Goal: Check status: Check status

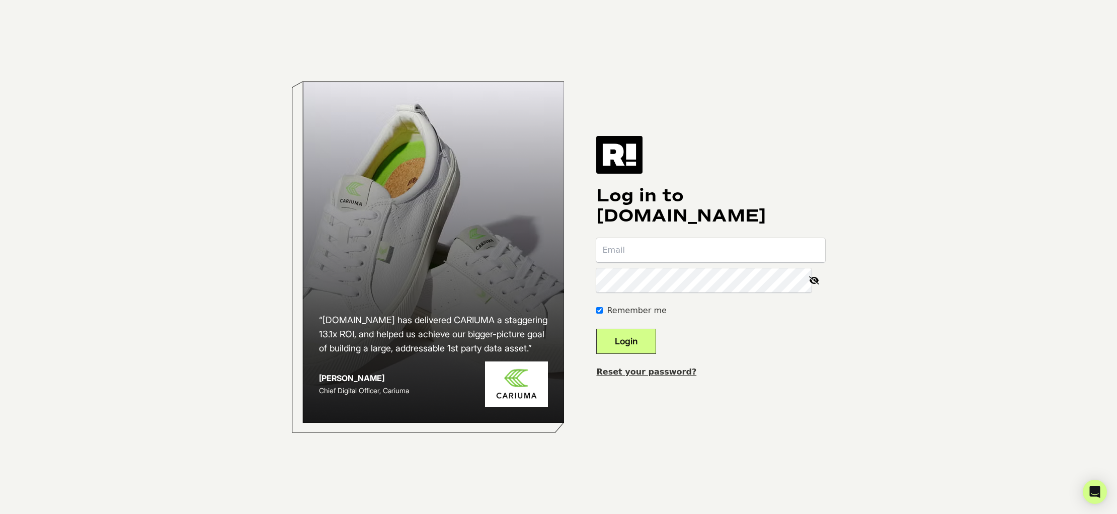
type input "[EMAIL_ADDRESS][DOMAIN_NAME]"
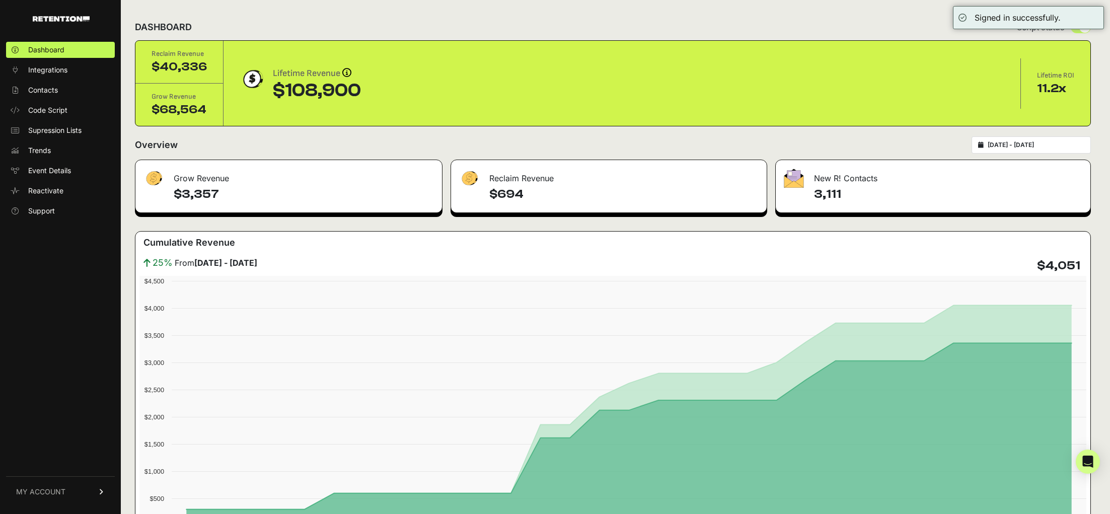
click at [41, 493] on span "MY ACCOUNT" at bounding box center [40, 492] width 49 height 10
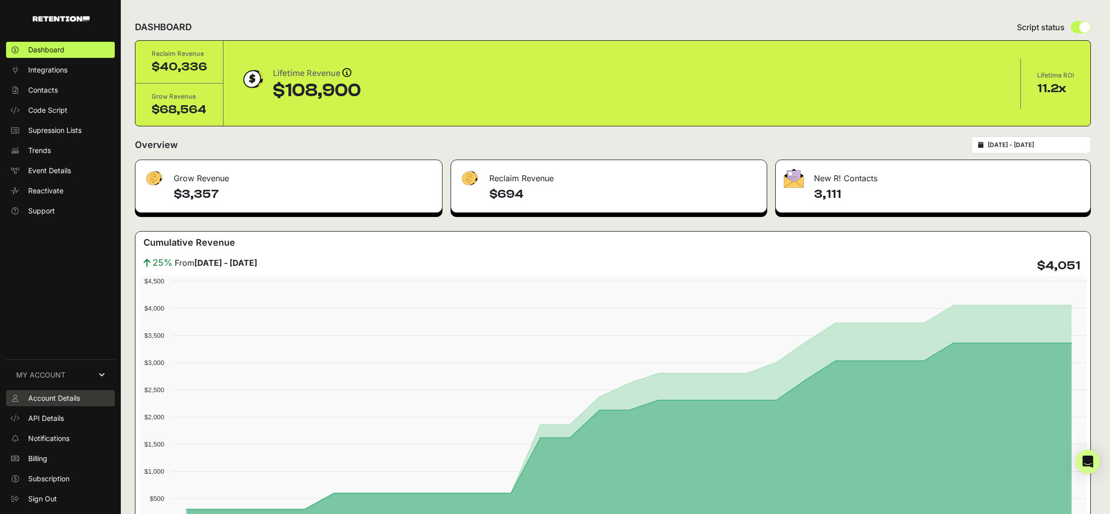
click at [60, 404] on link "Account Details" at bounding box center [60, 398] width 109 height 16
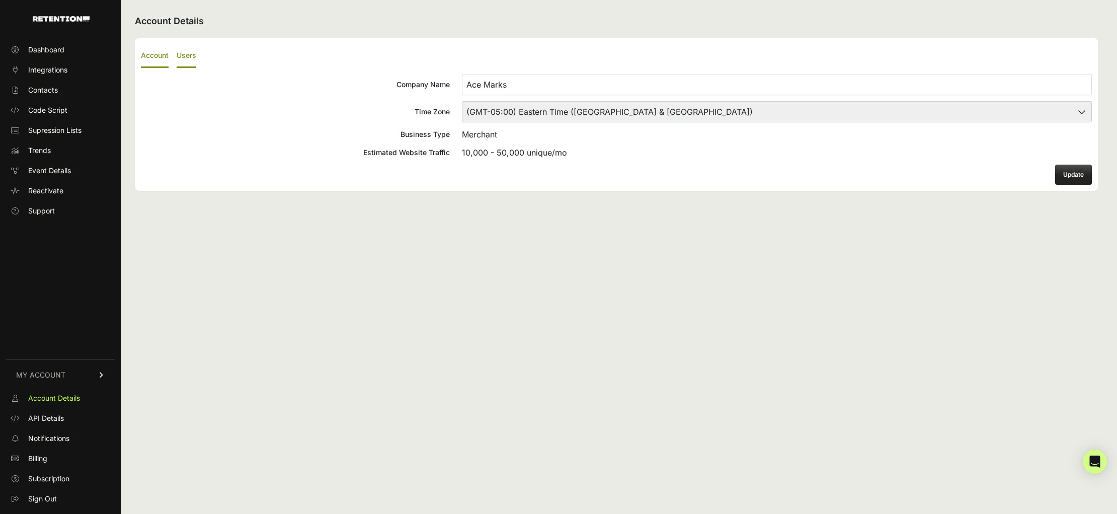
click at [186, 51] on label "Users" at bounding box center [187, 56] width 20 height 24
click at [0, 0] on input "Users" at bounding box center [0, 0] width 0 height 0
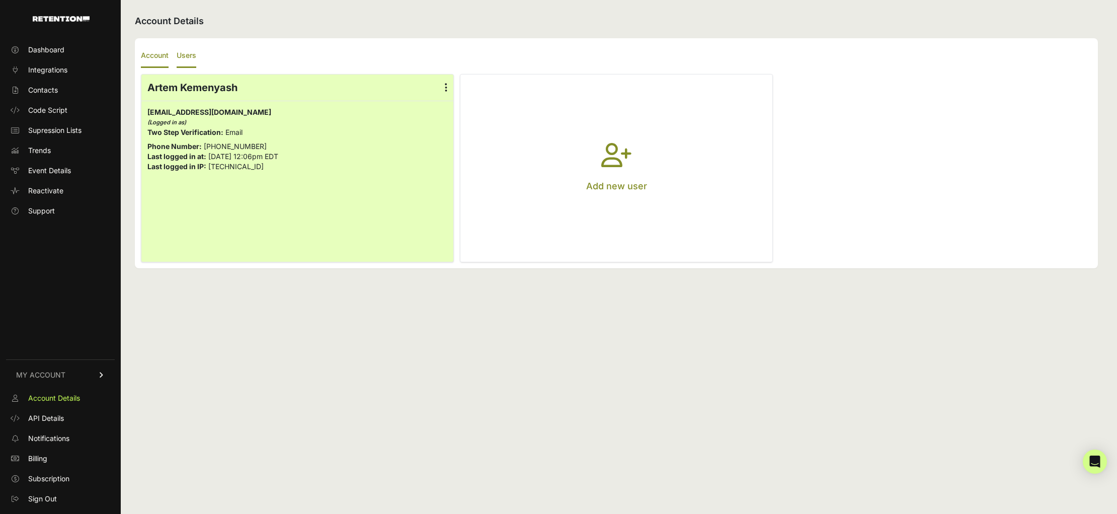
click at [162, 59] on label "Account" at bounding box center [155, 56] width 28 height 24
click at [0, 0] on input "Account" at bounding box center [0, 0] width 0 height 0
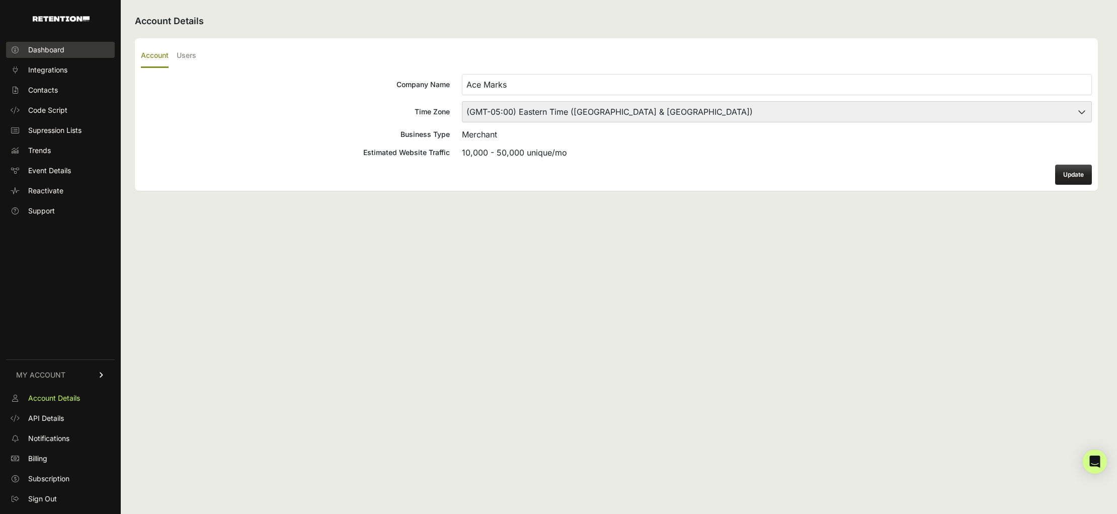
click at [62, 56] on link "Dashboard" at bounding box center [60, 50] width 109 height 16
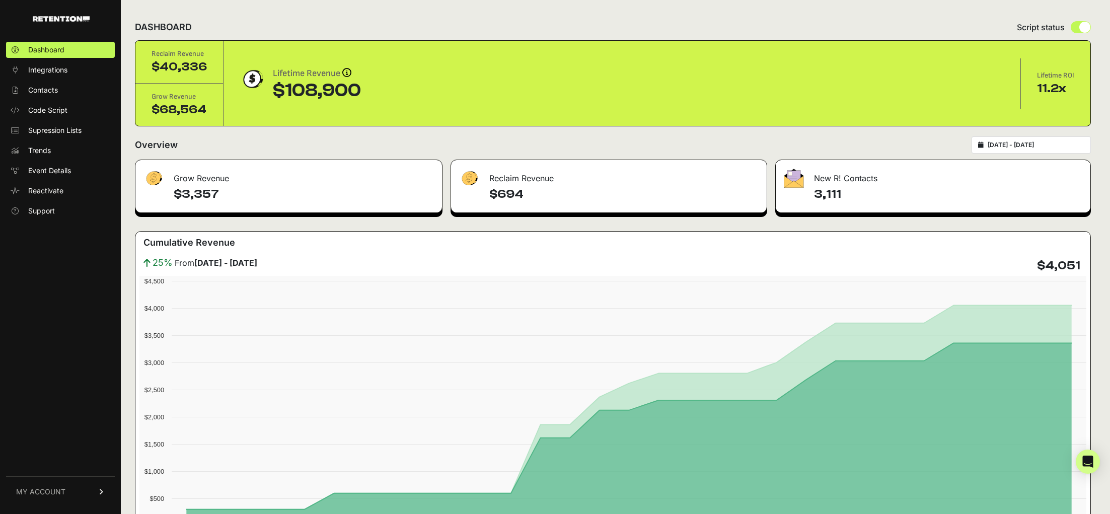
click at [1015, 147] on input "[DATE] - [DATE]" at bounding box center [1036, 145] width 97 height 8
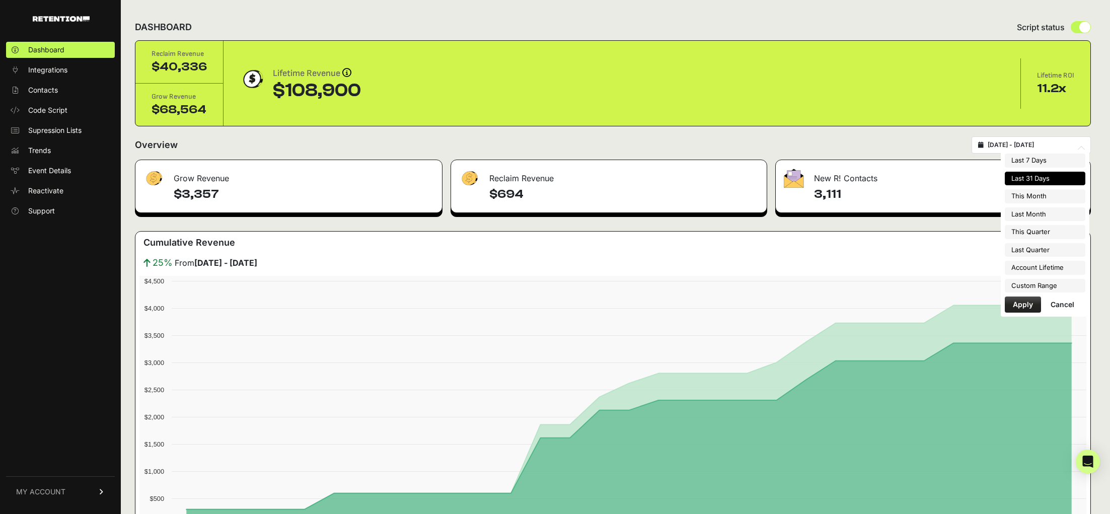
click at [1018, 304] on button "Apply" at bounding box center [1023, 304] width 36 height 16
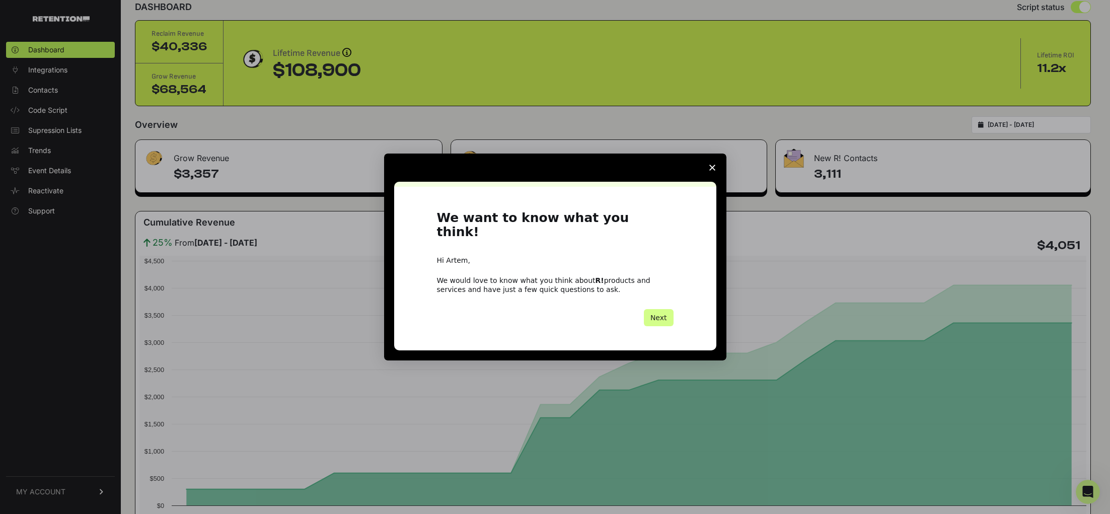
click at [713, 171] on icon "Close survey" at bounding box center [712, 168] width 6 height 6
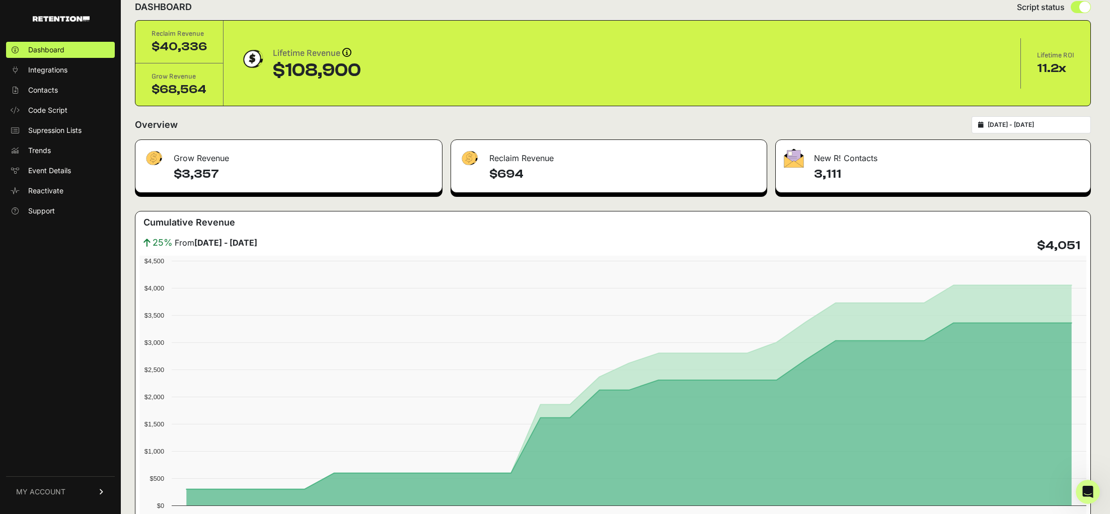
scroll to position [40, 0]
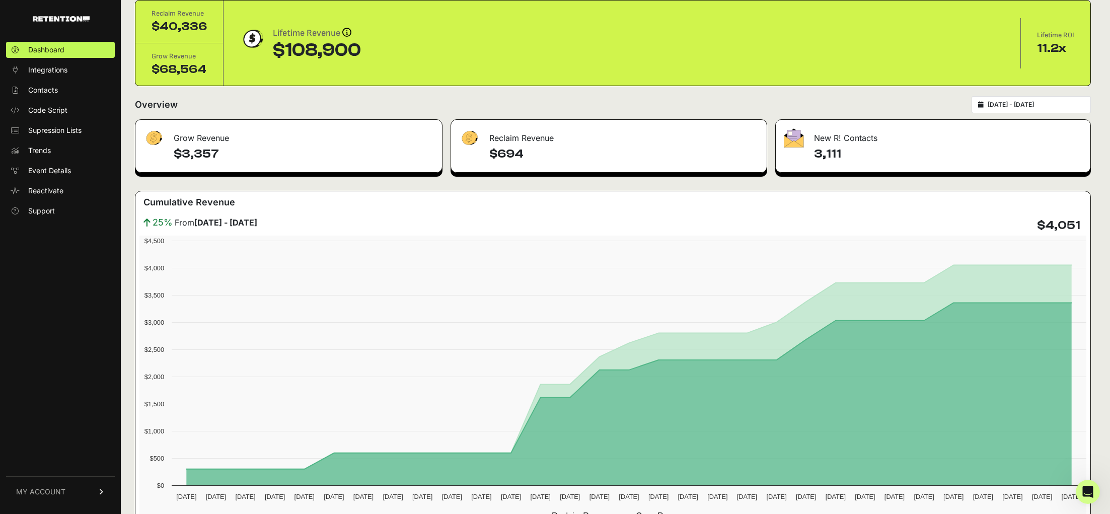
drag, startPoint x: 841, startPoint y: 152, endPoint x: 830, endPoint y: 153, distance: 11.1
click at [832, 152] on h4 "3,111" at bounding box center [948, 154] width 268 height 16
drag, startPoint x: 812, startPoint y: 155, endPoint x: 848, endPoint y: 156, distance: 35.7
click at [848, 156] on div "3,111" at bounding box center [933, 159] width 315 height 26
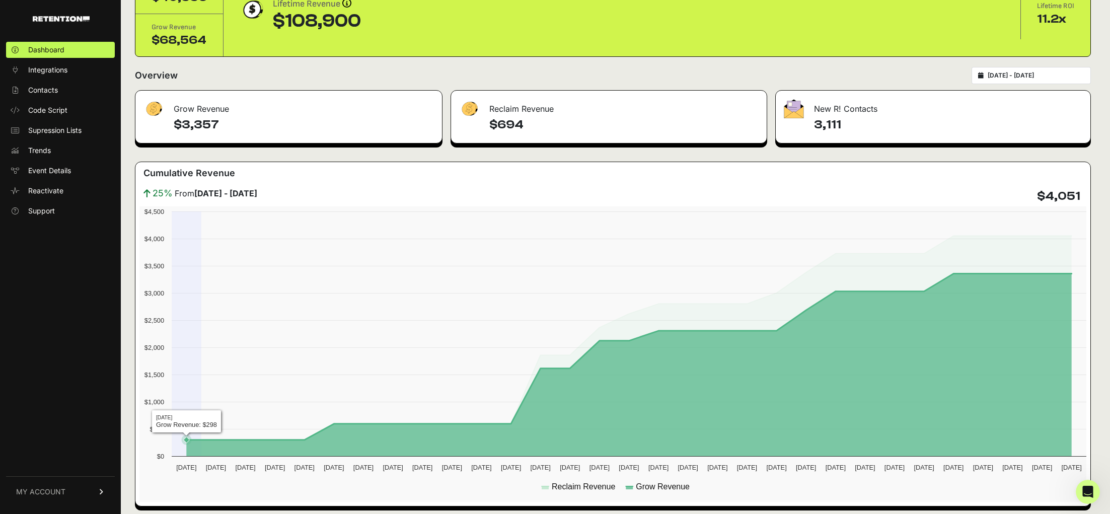
scroll to position [51, 0]
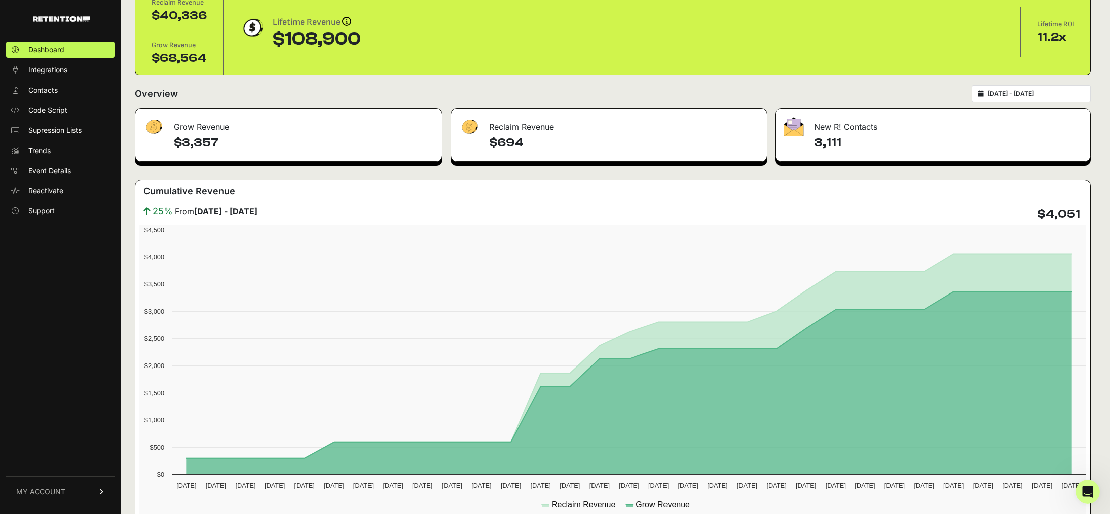
drag, startPoint x: 527, startPoint y: 147, endPoint x: 307, endPoint y: 154, distance: 220.1
click at [312, 153] on div "Grow Revenue $3,357 Reclaim Revenue $694 New R! Contacts 3,111 Cumulative Reven…" at bounding box center [613, 316] width 956 height 416
drag, startPoint x: 223, startPoint y: 145, endPoint x: 160, endPoint y: 143, distance: 63.5
click at [160, 143] on div "$3,357" at bounding box center [288, 148] width 307 height 26
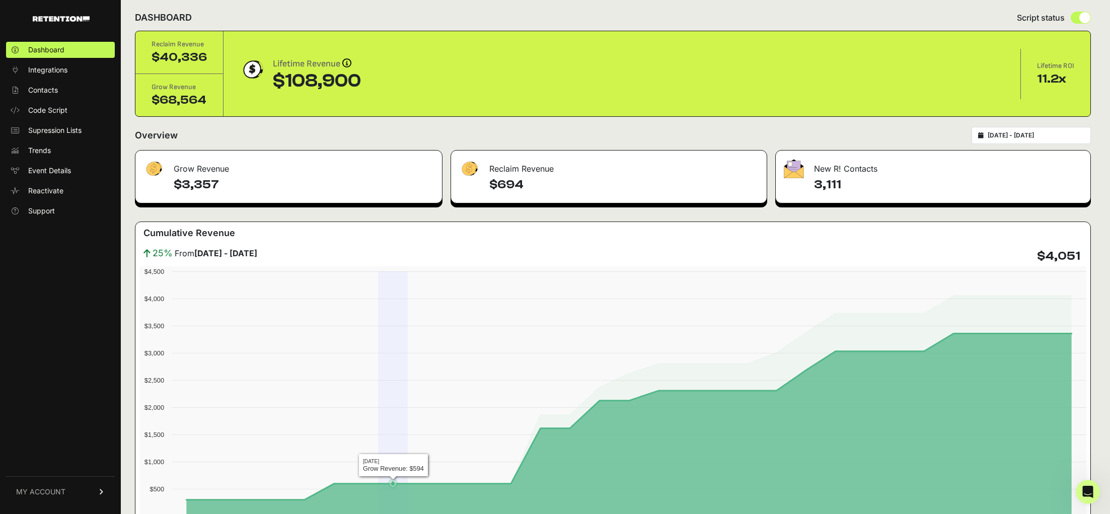
scroll to position [0, 0]
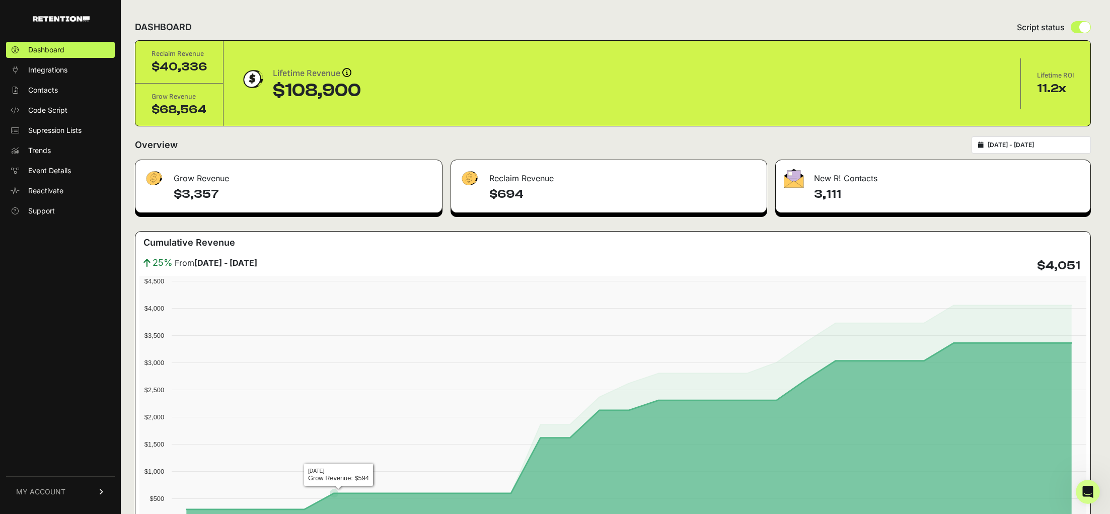
click at [266, 177] on div "Grow Revenue" at bounding box center [288, 175] width 307 height 30
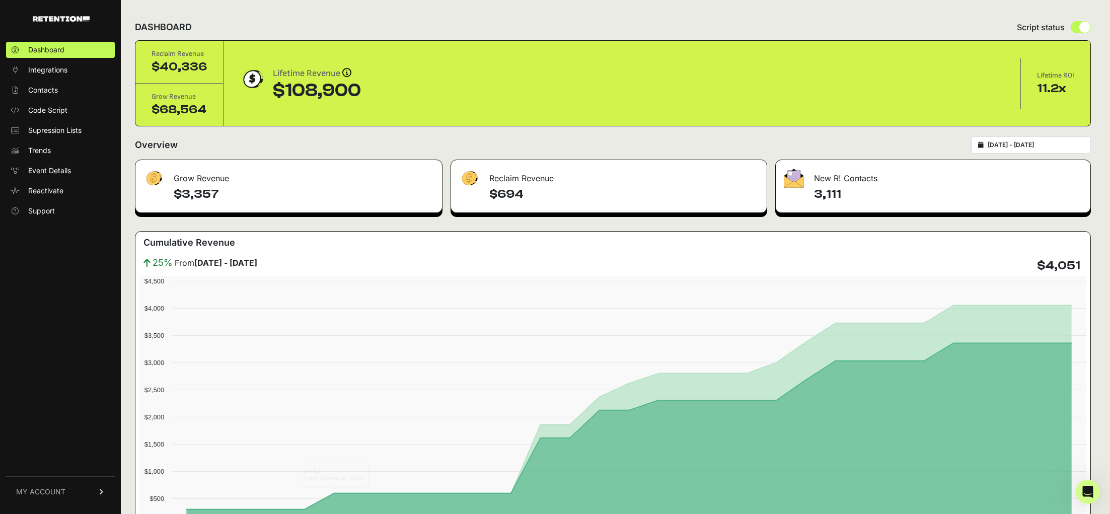
click at [221, 198] on h4 "$3,357" at bounding box center [304, 194] width 260 height 16
click at [201, 203] on div "$3,357" at bounding box center [288, 199] width 307 height 26
click at [46, 492] on span "MY ACCOUNT" at bounding box center [40, 492] width 49 height 10
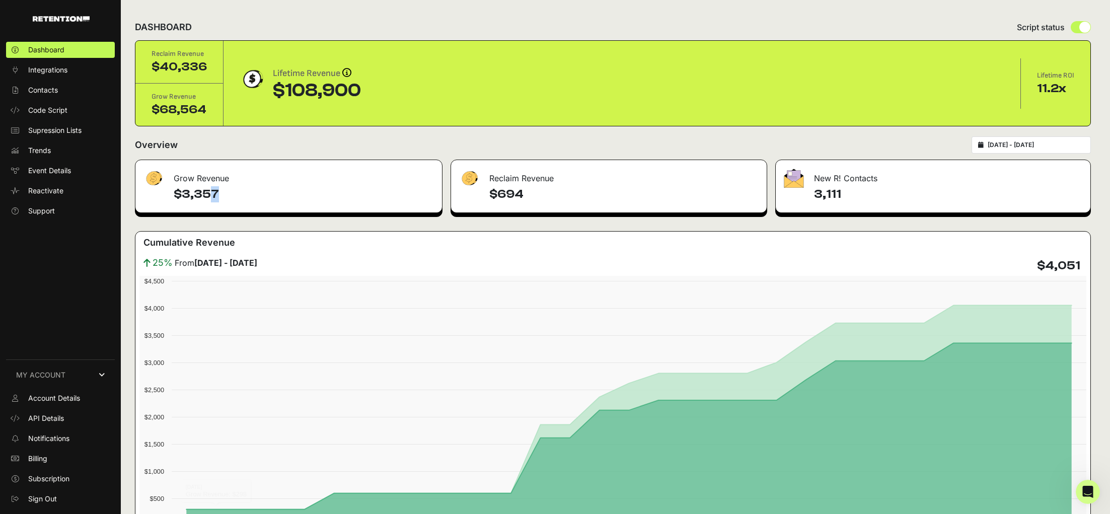
drag, startPoint x: 247, startPoint y: 200, endPoint x: 210, endPoint y: 200, distance: 36.7
click at [210, 200] on h4 "$3,357" at bounding box center [304, 194] width 260 height 16
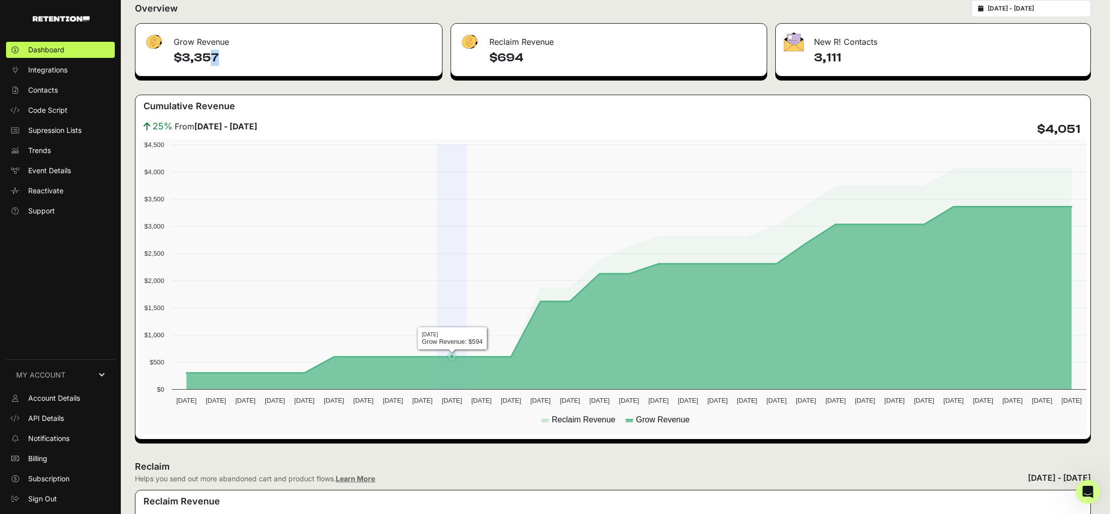
scroll to position [132, 0]
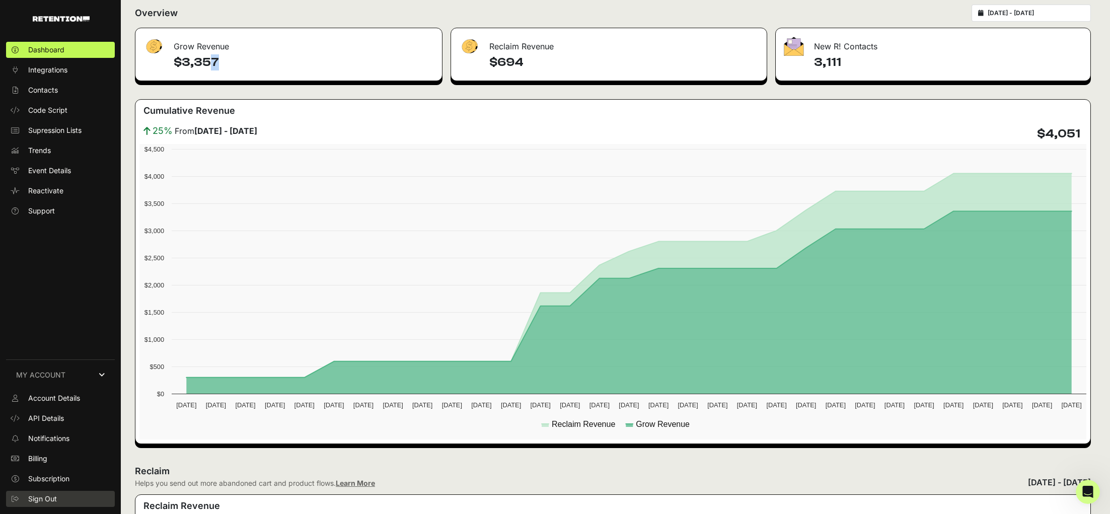
click at [37, 497] on span "Sign Out" at bounding box center [42, 499] width 29 height 10
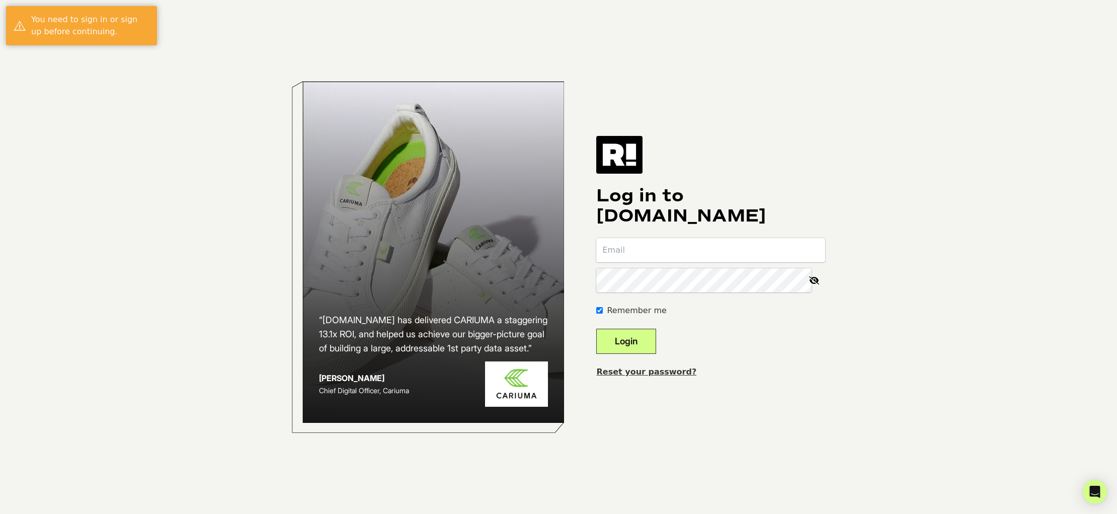
type input "[EMAIL_ADDRESS][DOMAIN_NAME]"
click at [656, 339] on button "Login" at bounding box center [626, 341] width 60 height 25
